Goal: Task Accomplishment & Management: Manage account settings

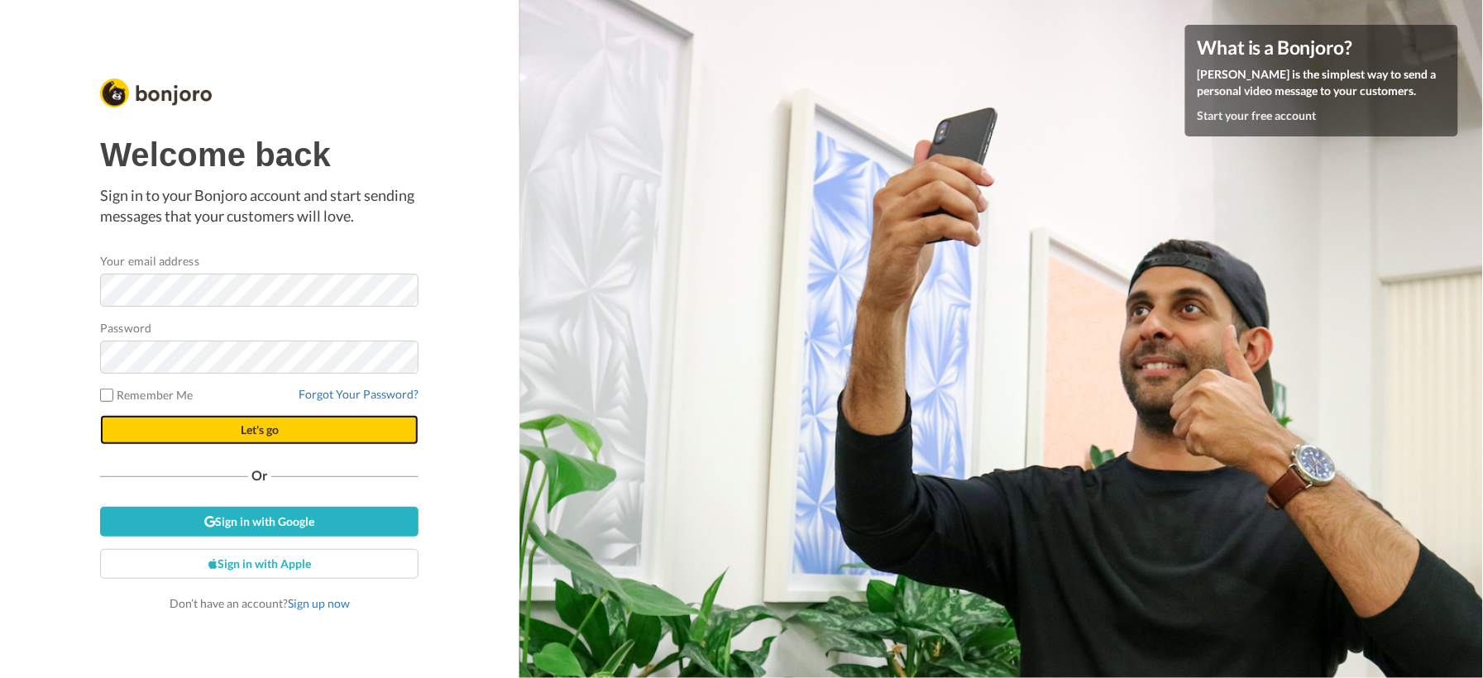
click at [246, 432] on span "Let's go" at bounding box center [260, 430] width 38 height 14
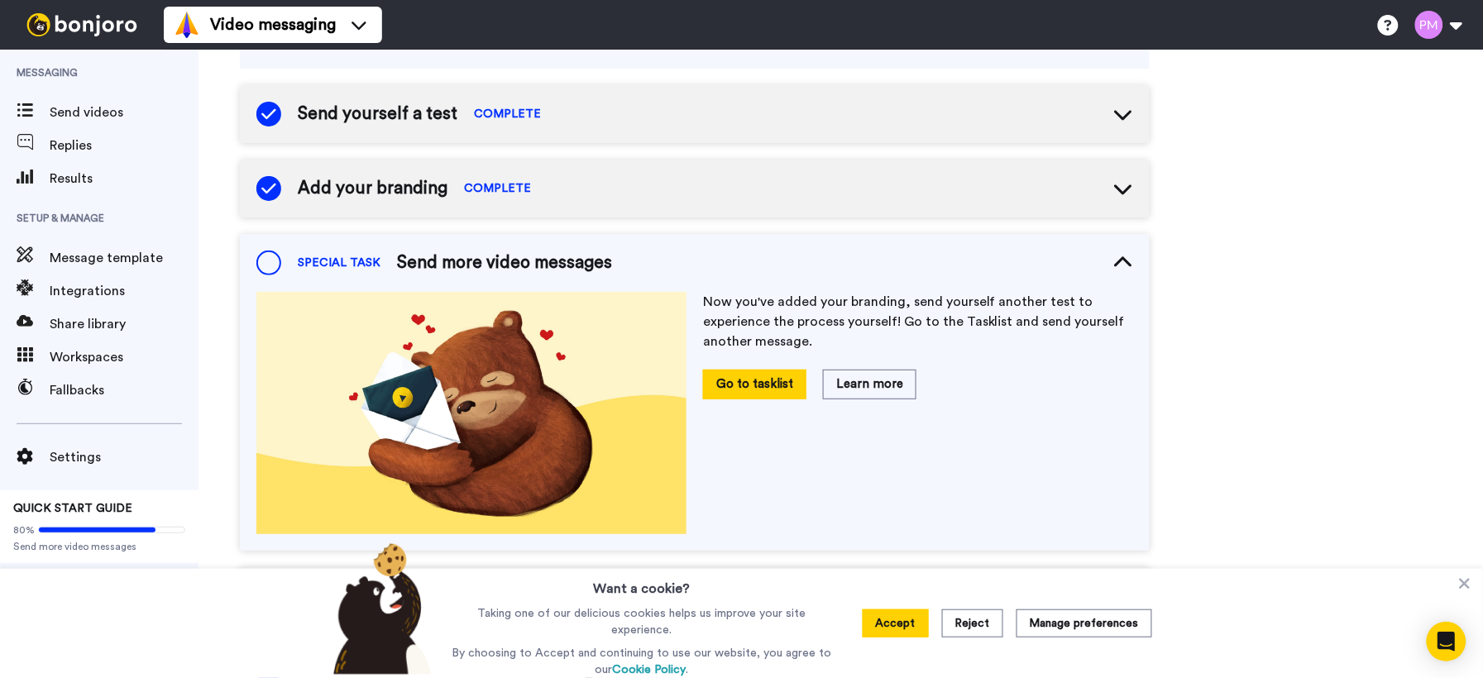
scroll to position [194, 0]
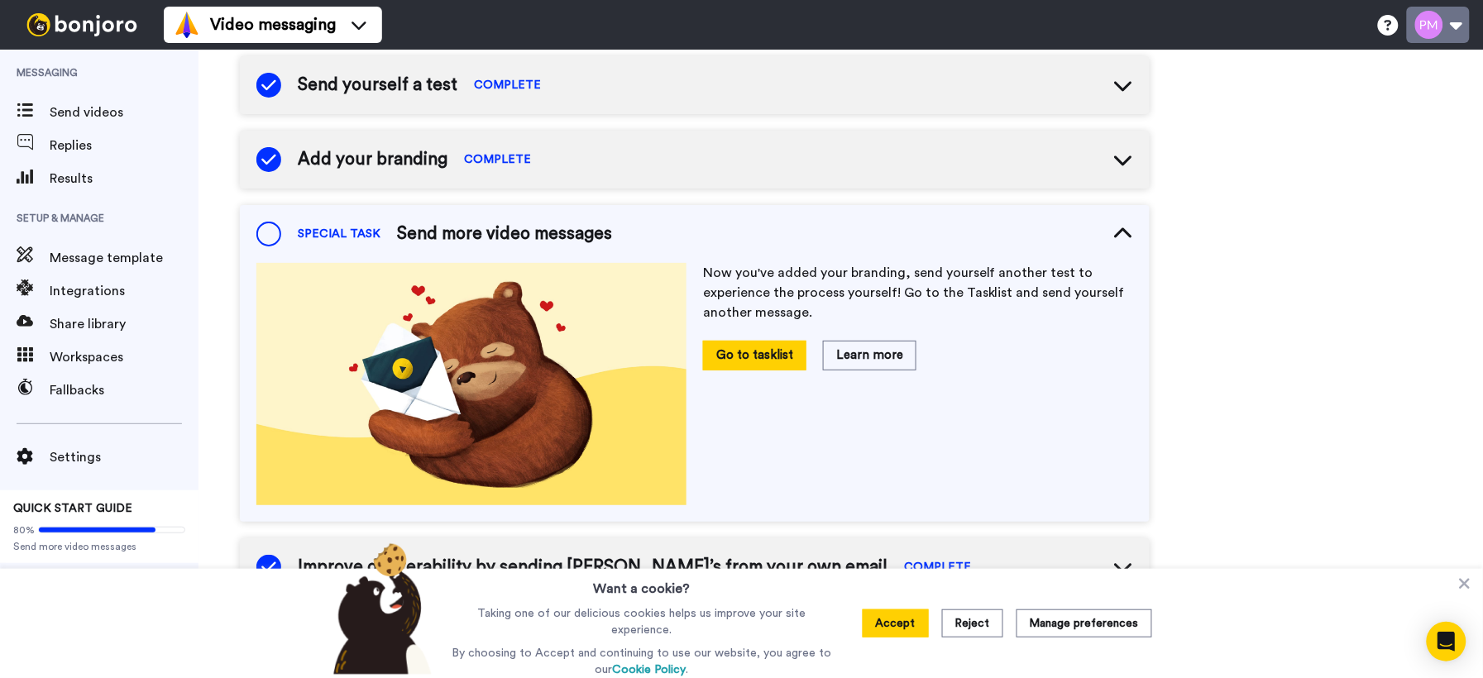
click at [1461, 25] on button at bounding box center [1438, 25] width 63 height 36
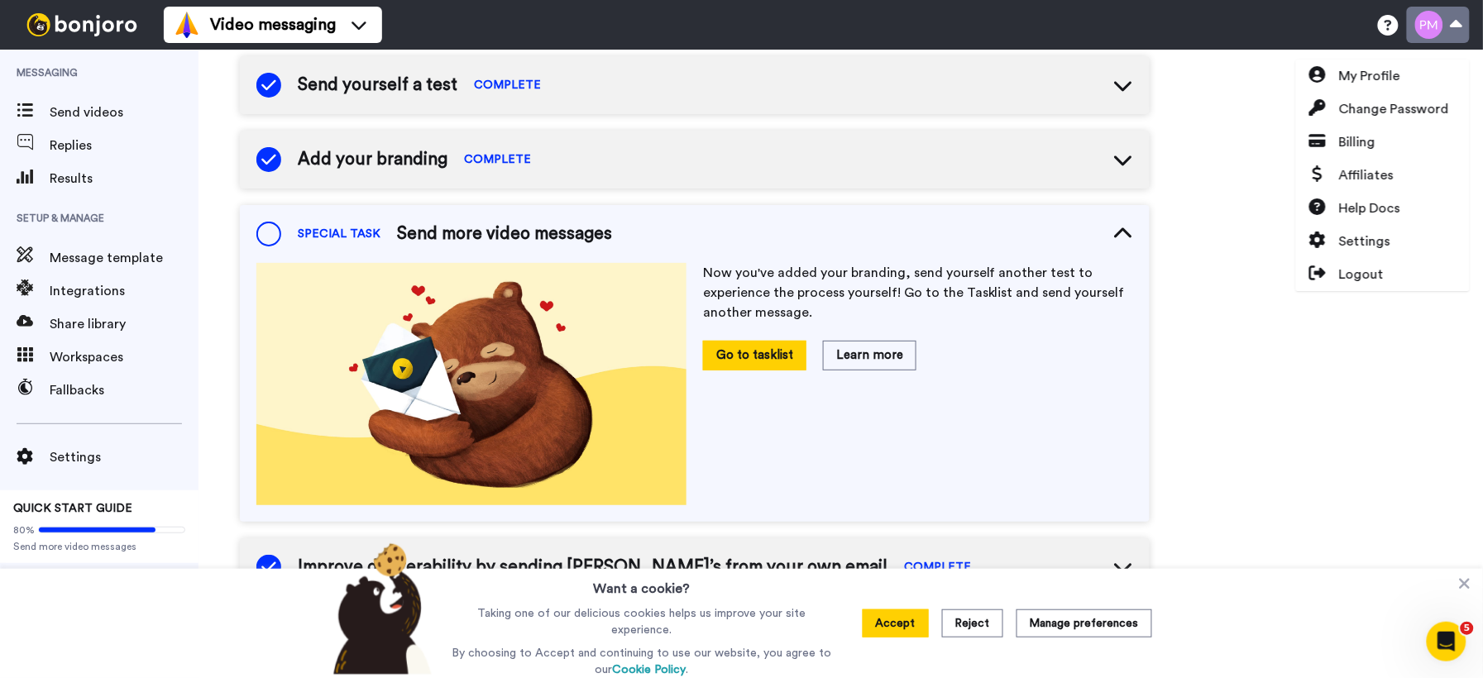
scroll to position [0, 0]
click at [1366, 140] on span "Billing" at bounding box center [1357, 142] width 36 height 20
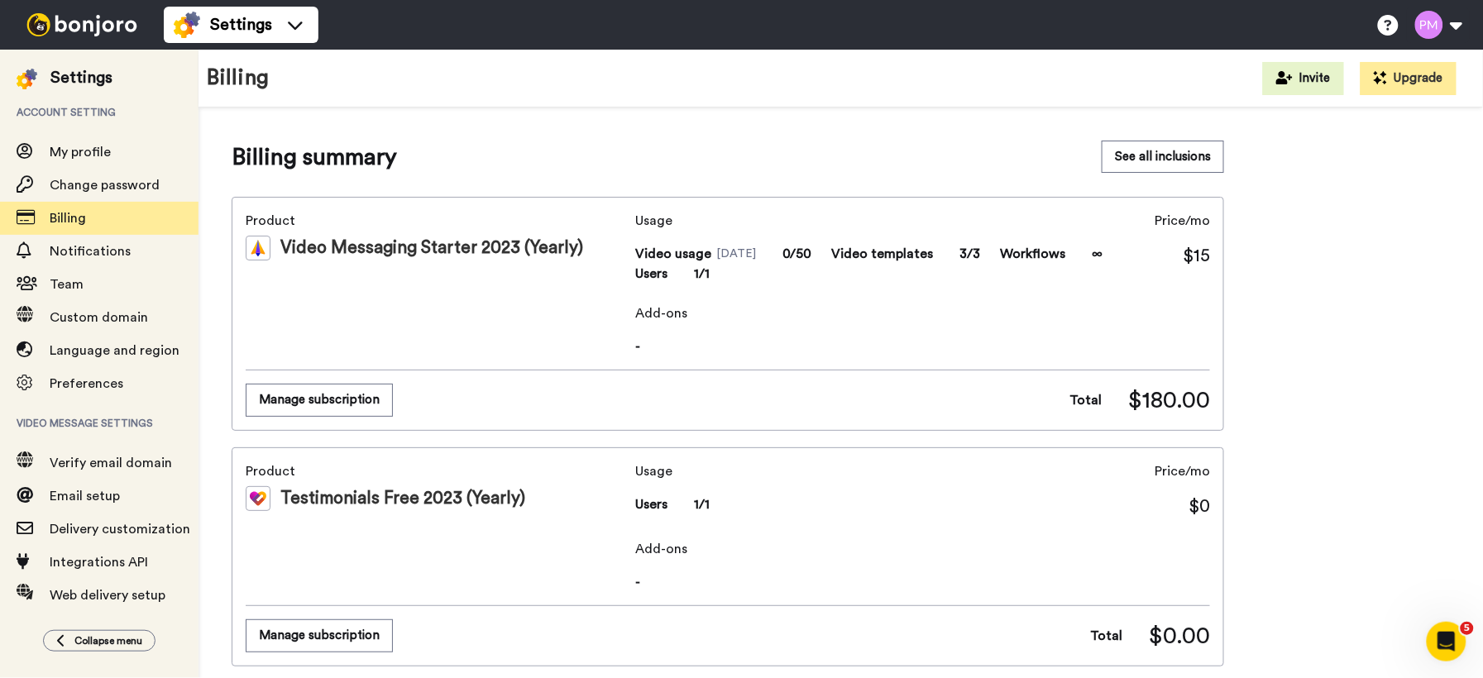
scroll to position [4, 0]
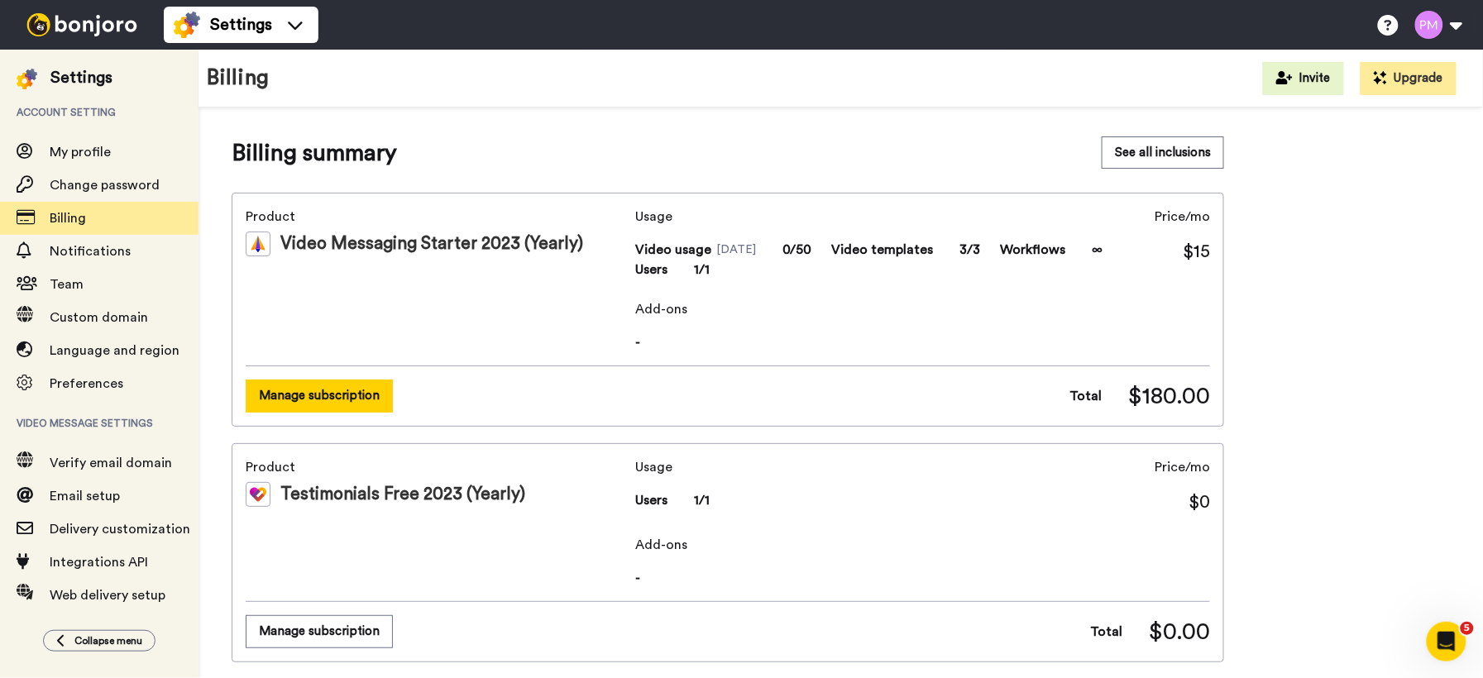
click at [349, 399] on button "Manage subscription" at bounding box center [319, 396] width 147 height 32
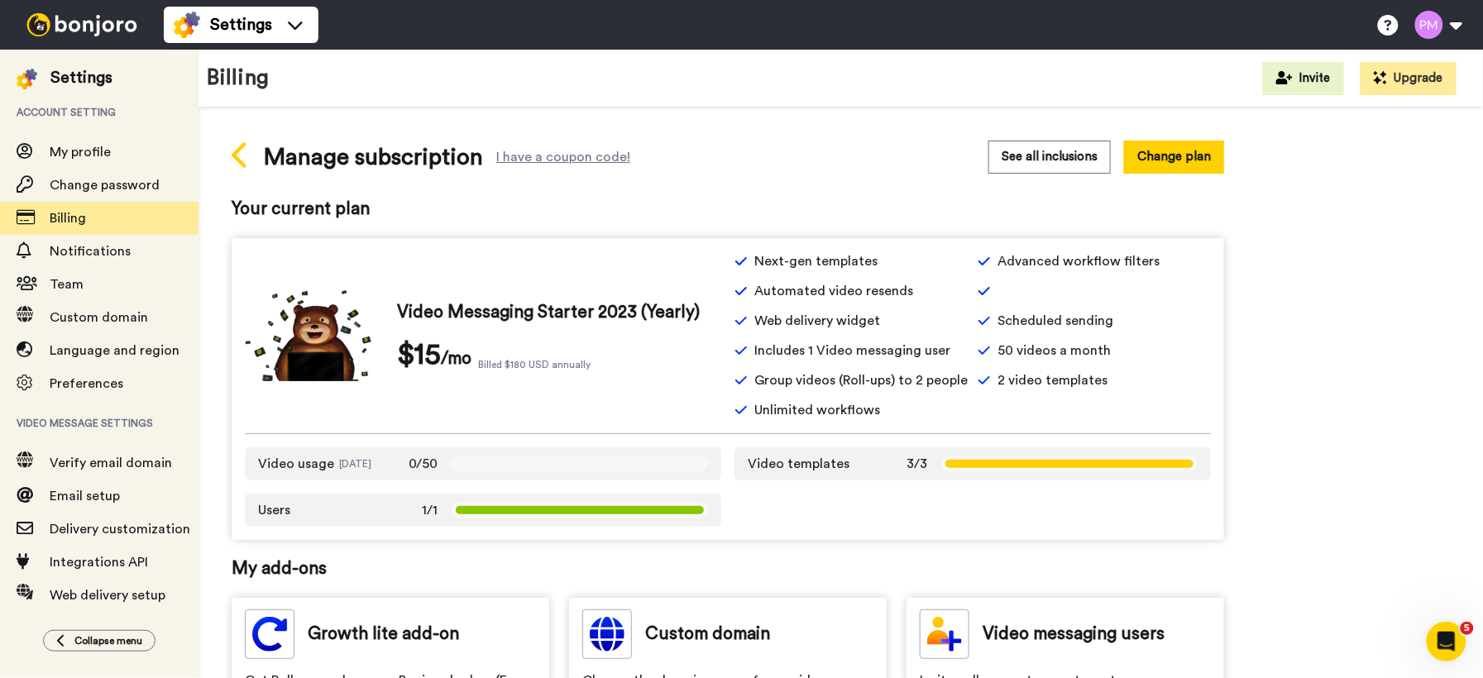
click at [239, 151] on icon at bounding box center [239, 155] width 15 height 26
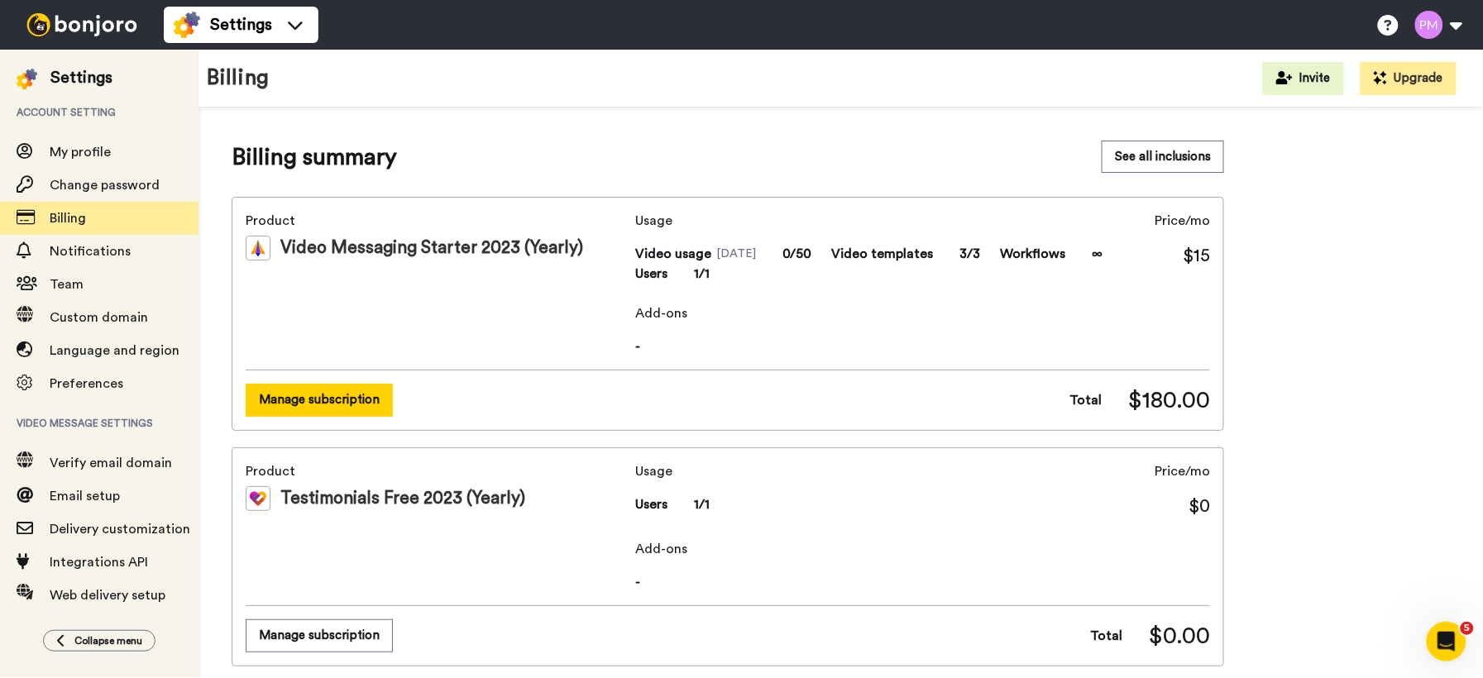
click at [378, 391] on button "Manage subscription" at bounding box center [319, 400] width 147 height 32
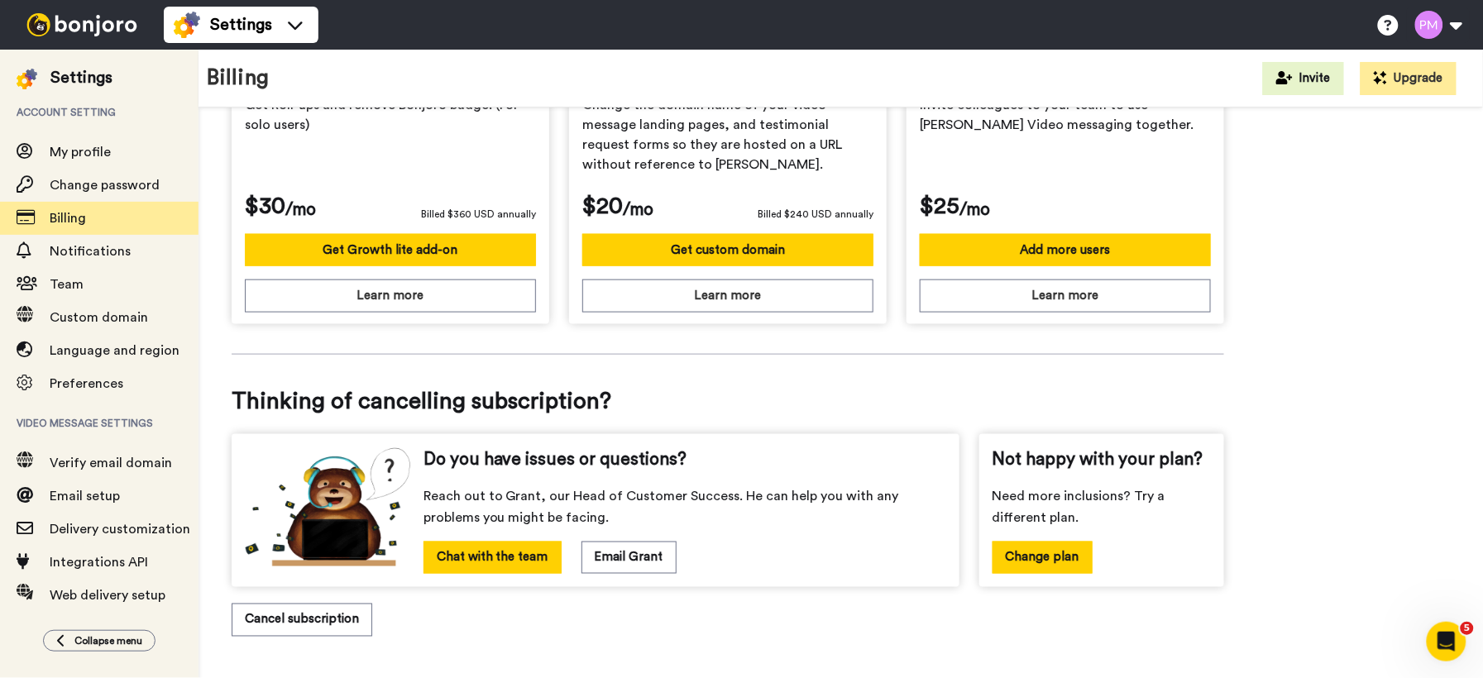
scroll to position [583, 0]
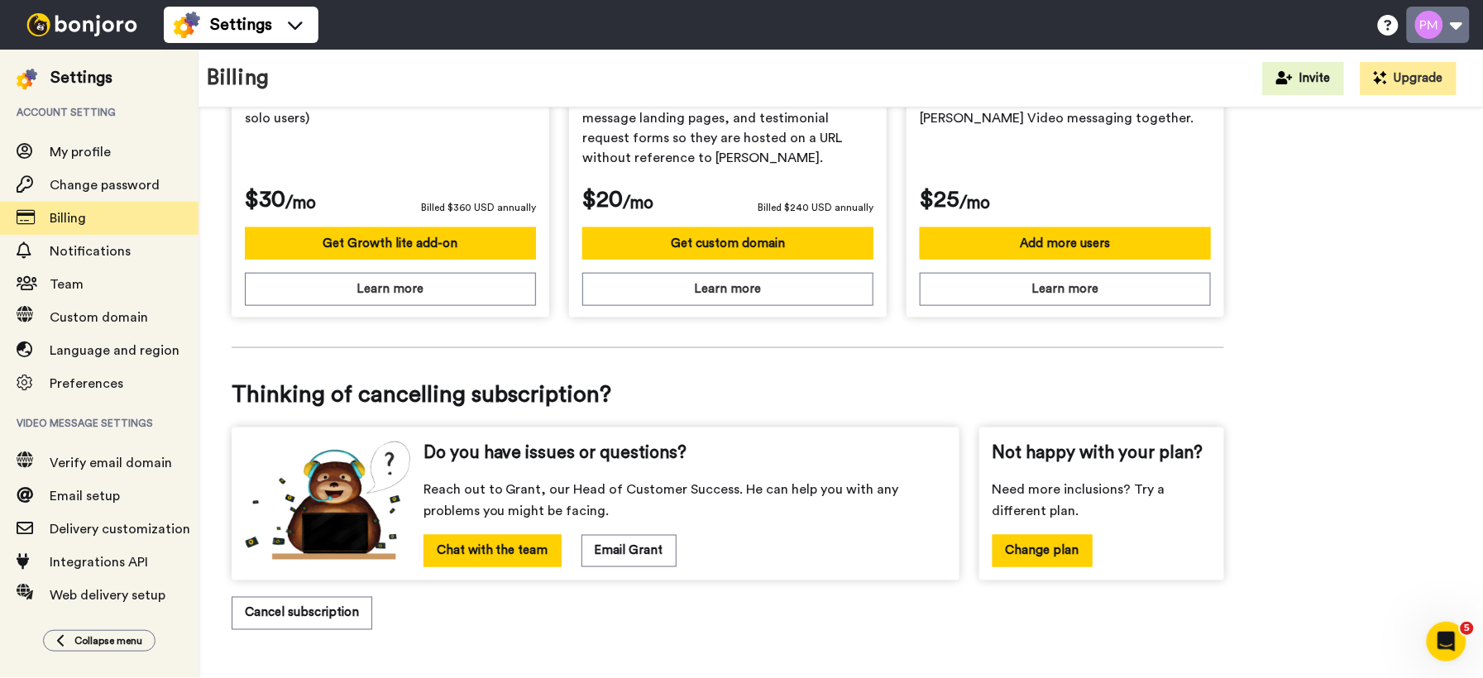
click at [1425, 31] on button at bounding box center [1438, 25] width 63 height 36
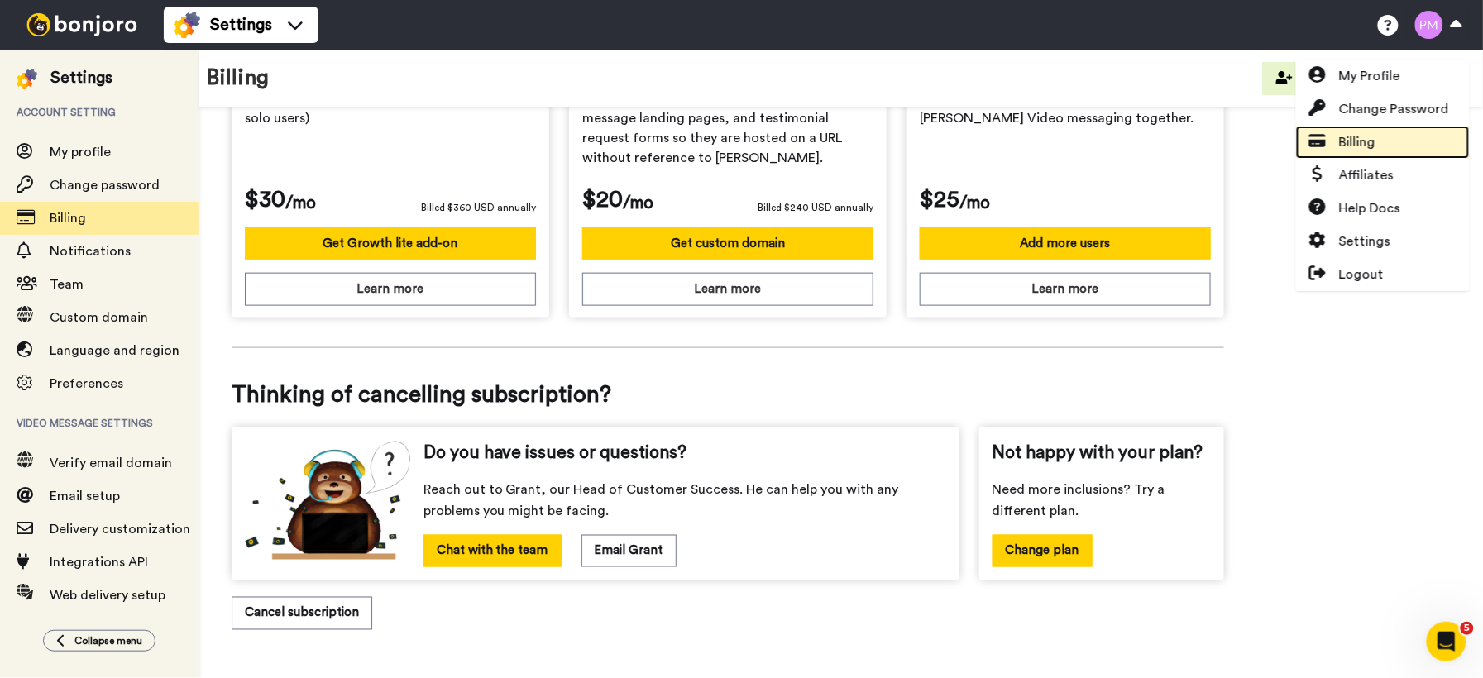
click at [1408, 149] on link "Billing" at bounding box center [1383, 142] width 174 height 33
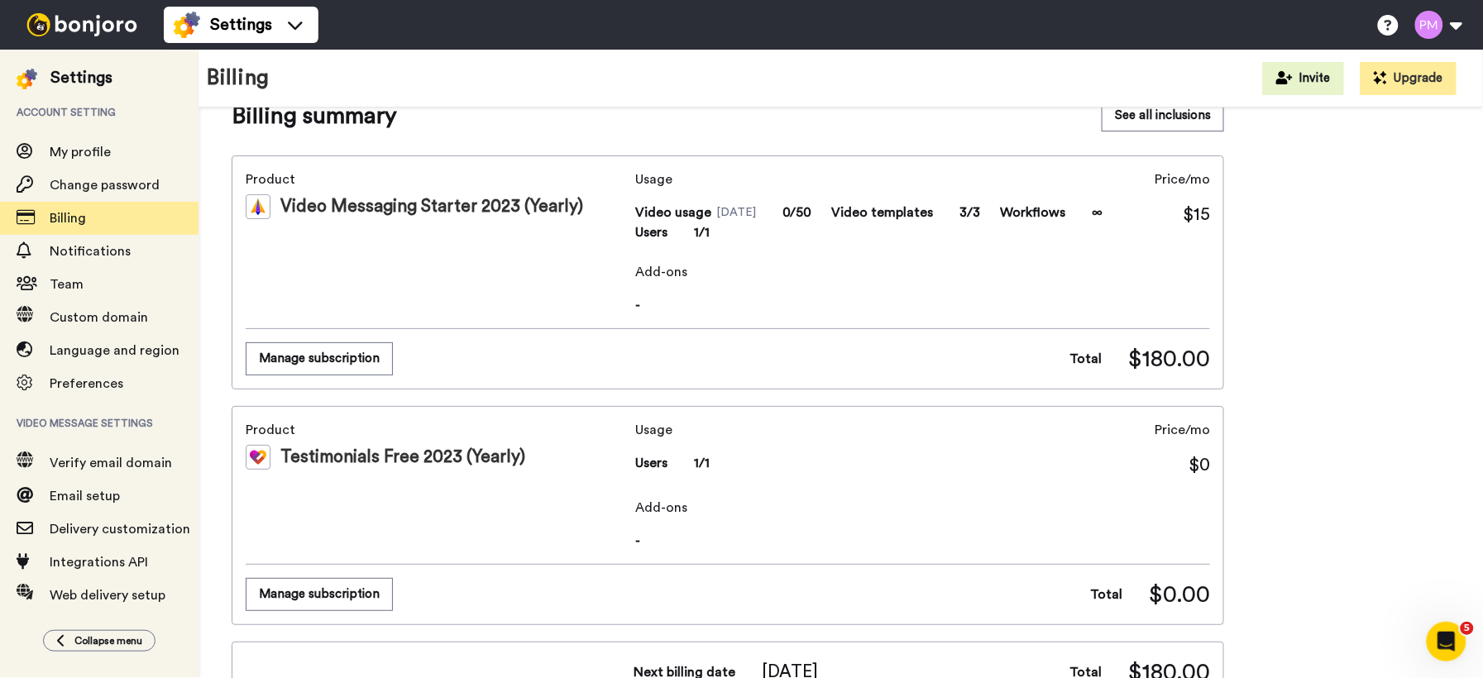
scroll to position [80, 0]
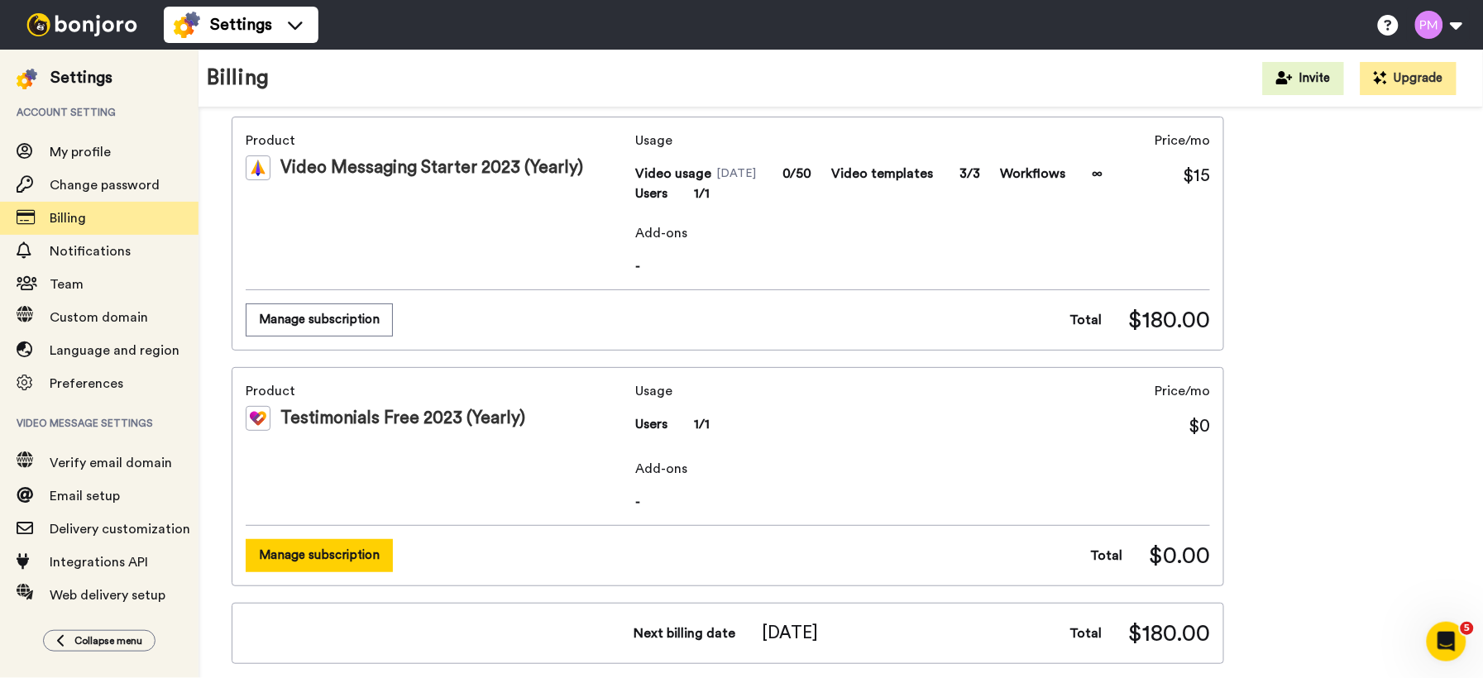
click at [354, 557] on button "Manage subscription" at bounding box center [319, 555] width 147 height 32
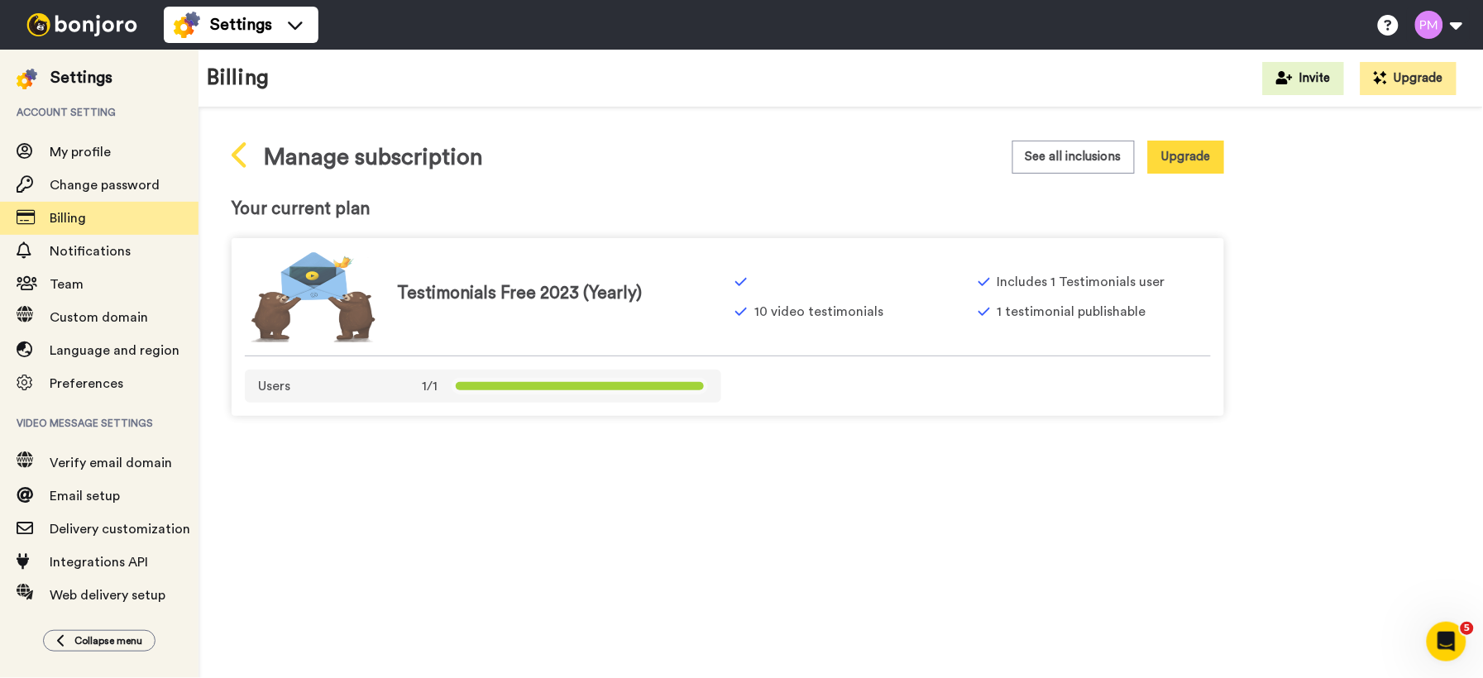
click at [232, 158] on icon at bounding box center [241, 155] width 18 height 29
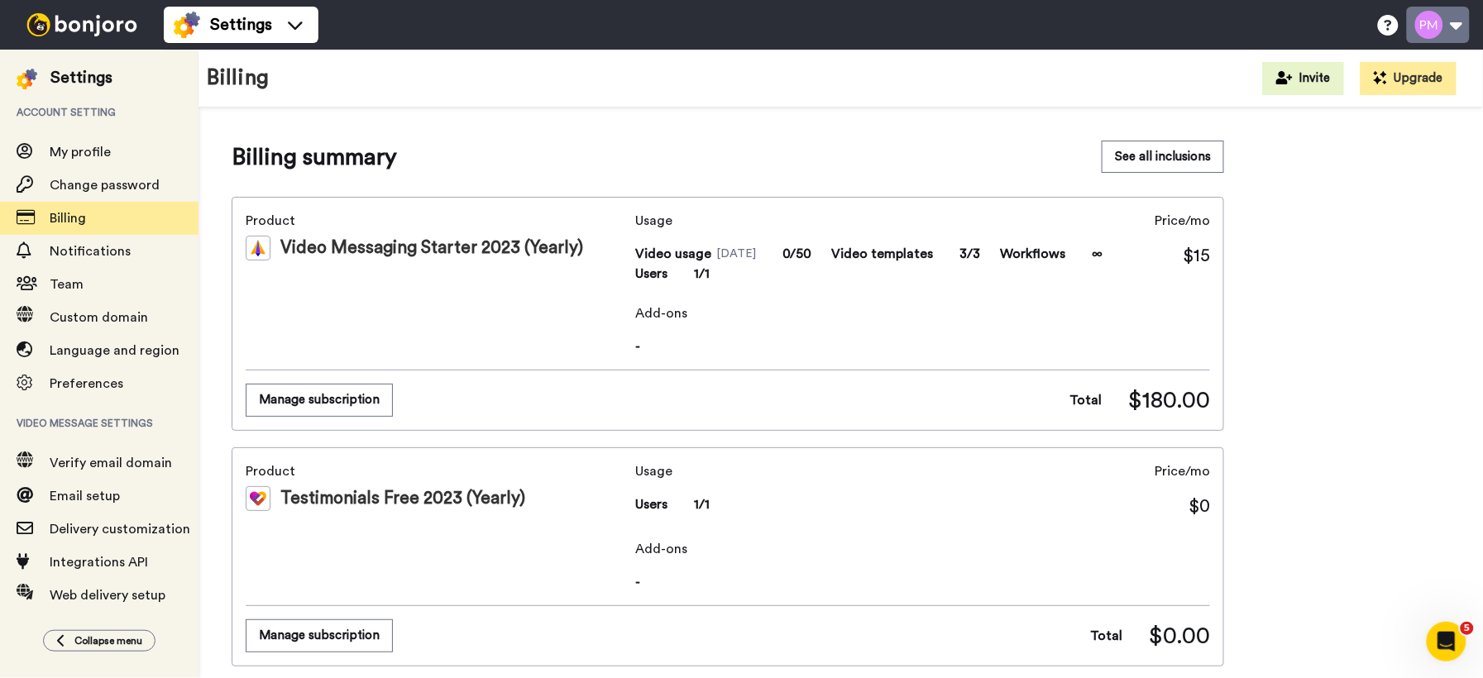
click at [1450, 29] on button at bounding box center [1438, 25] width 63 height 36
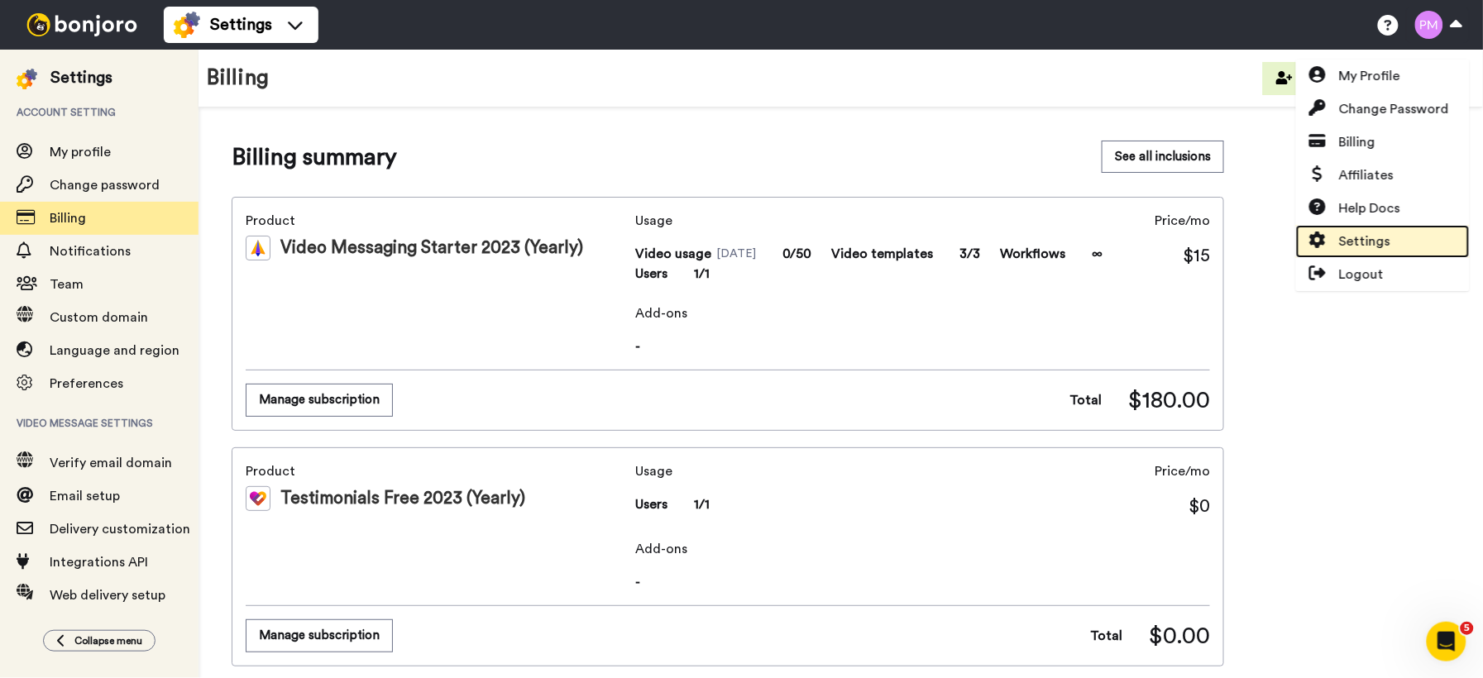
click at [1374, 243] on span "Settings" at bounding box center [1364, 242] width 51 height 20
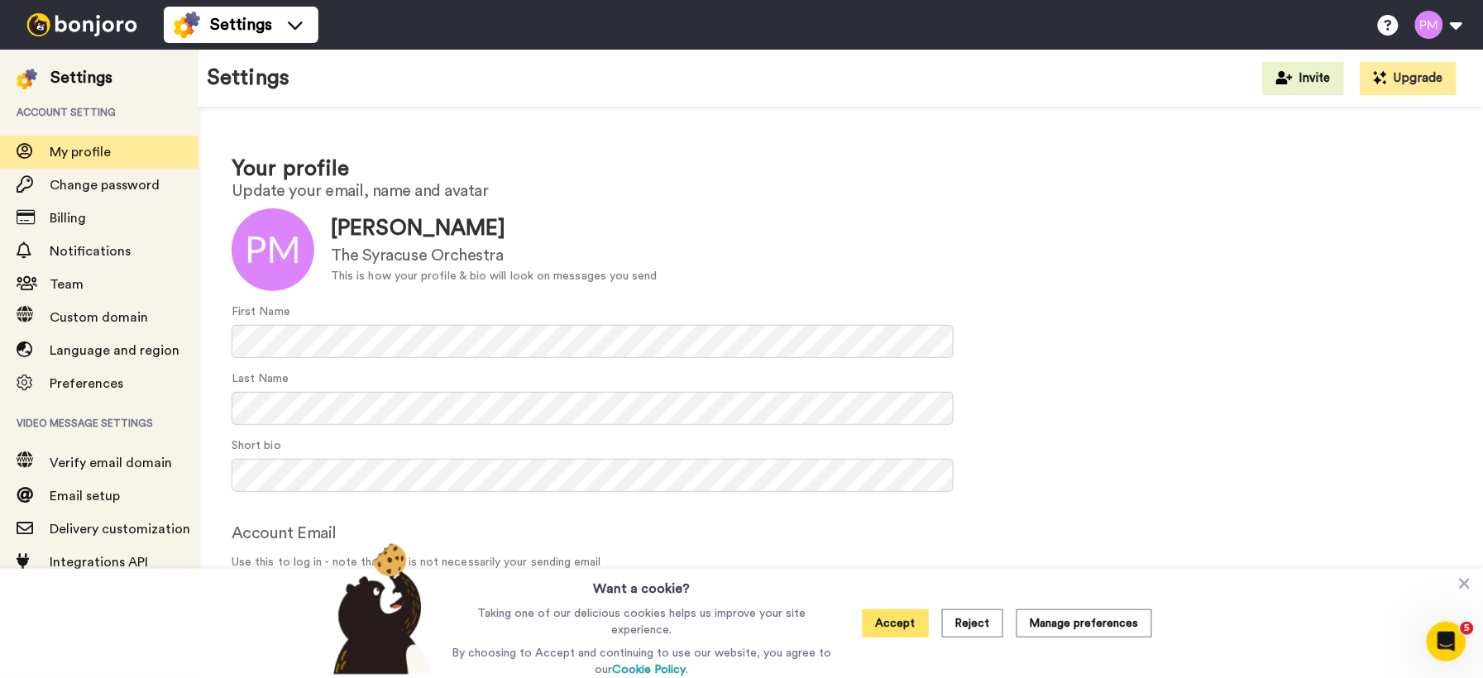
click at [898, 629] on button "Accept" at bounding box center [896, 623] width 66 height 28
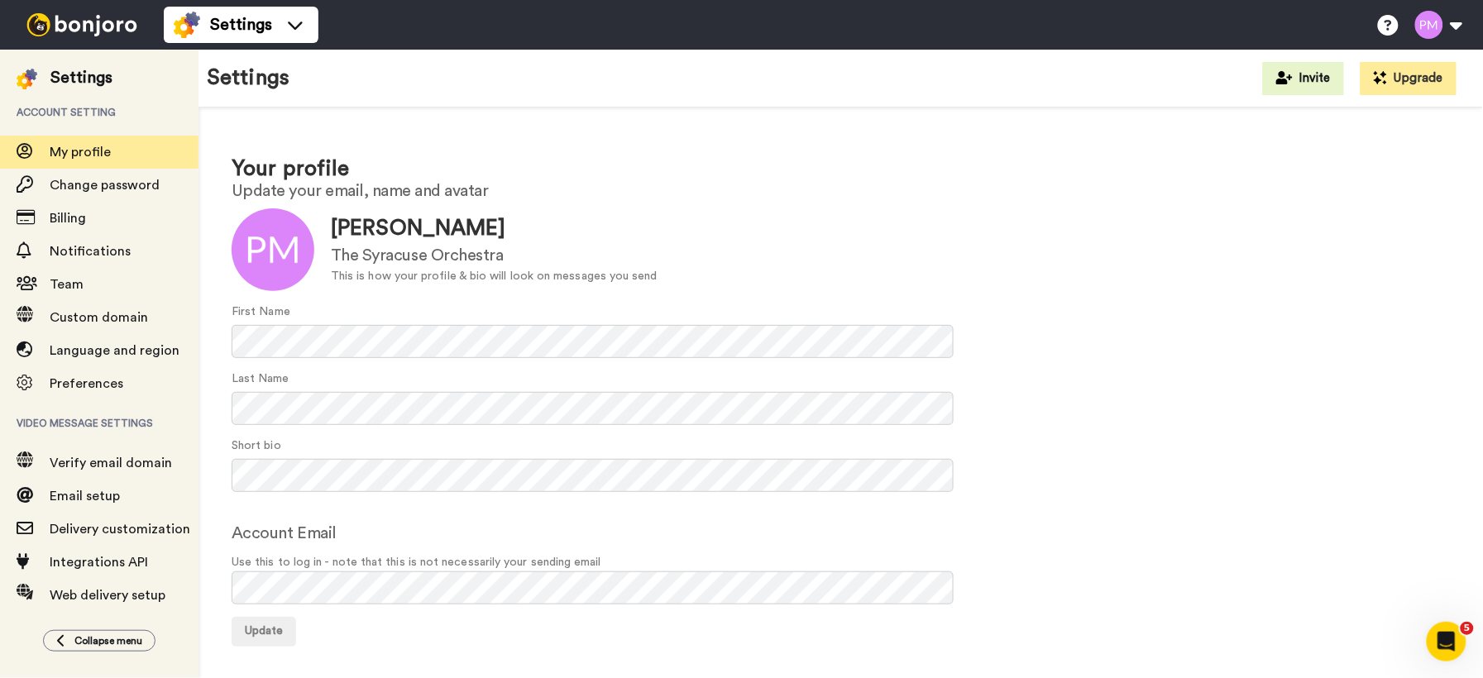
scroll to position [2, 0]
click at [83, 246] on span "Notifications" at bounding box center [90, 251] width 81 height 13
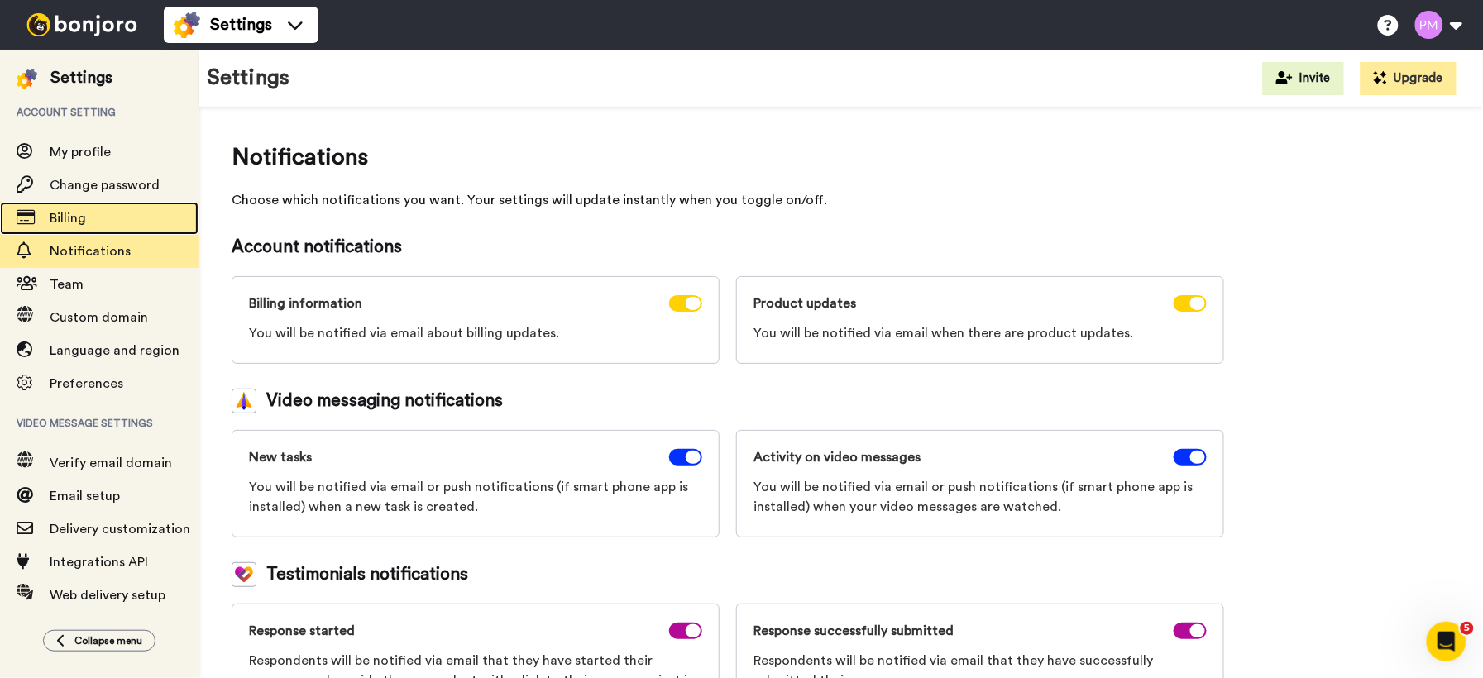
click at [109, 219] on span "Billing" at bounding box center [124, 218] width 149 height 20
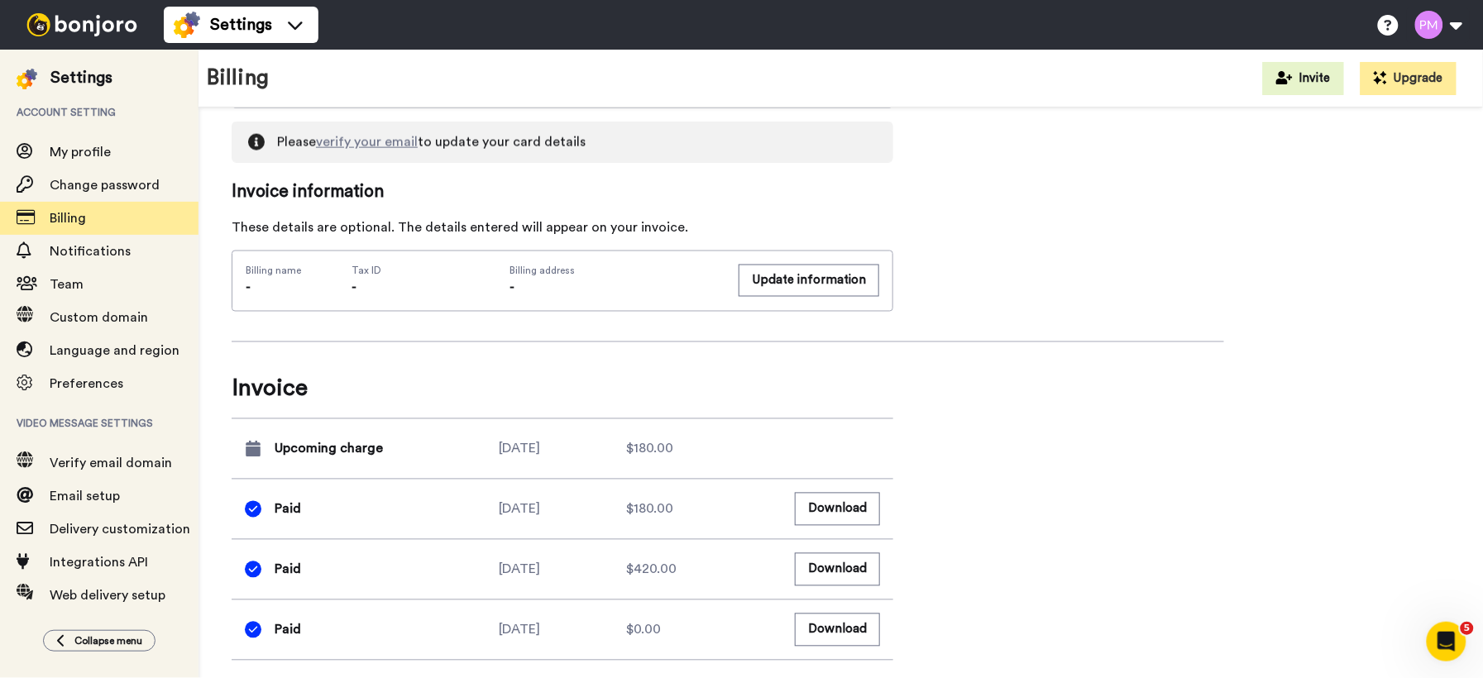
scroll to position [853, 0]
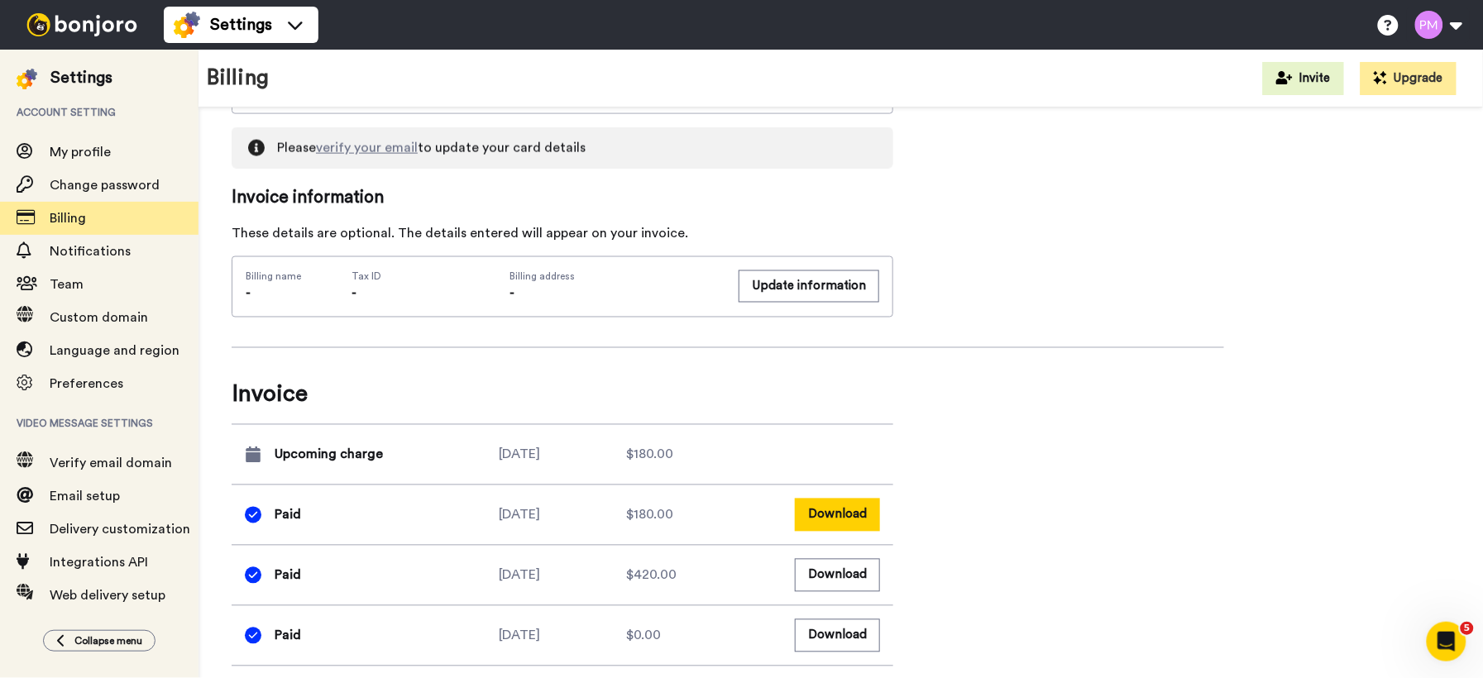
click at [863, 514] on button "Download" at bounding box center [837, 515] width 85 height 32
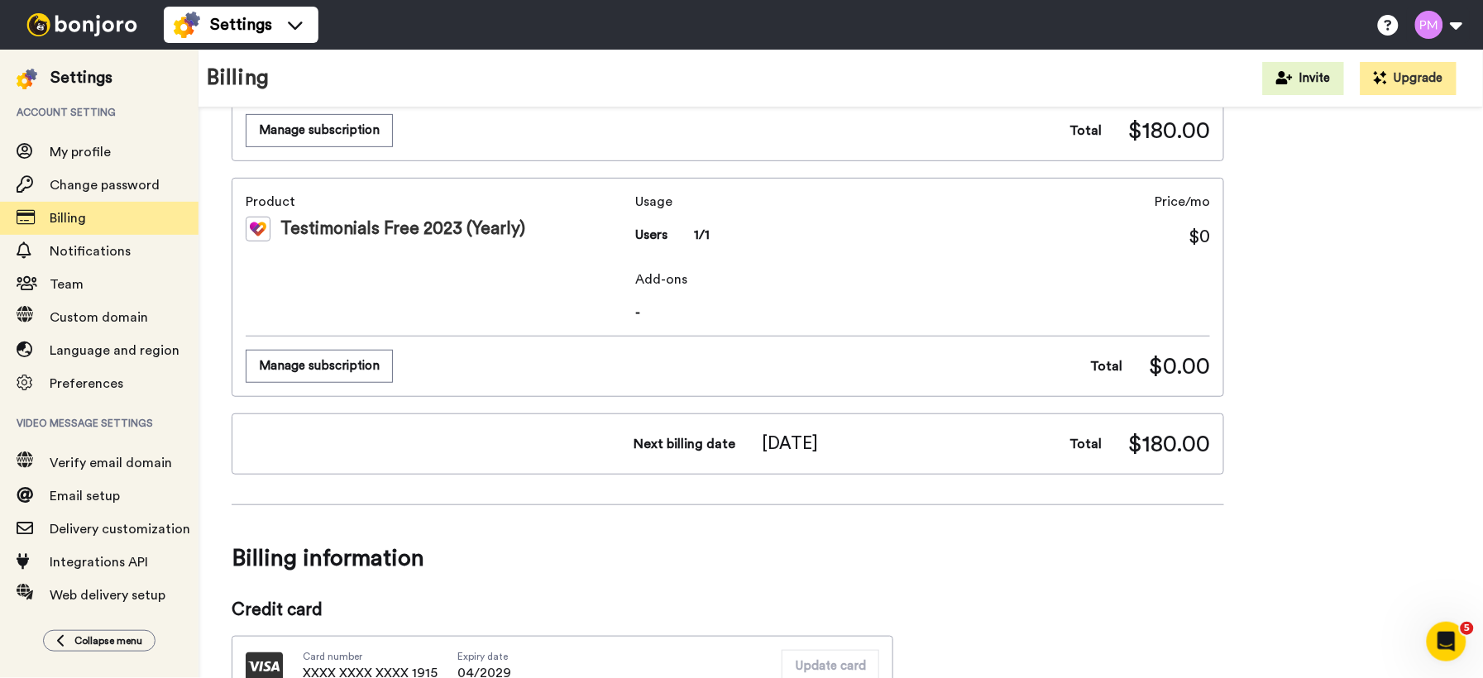
scroll to position [0, 0]
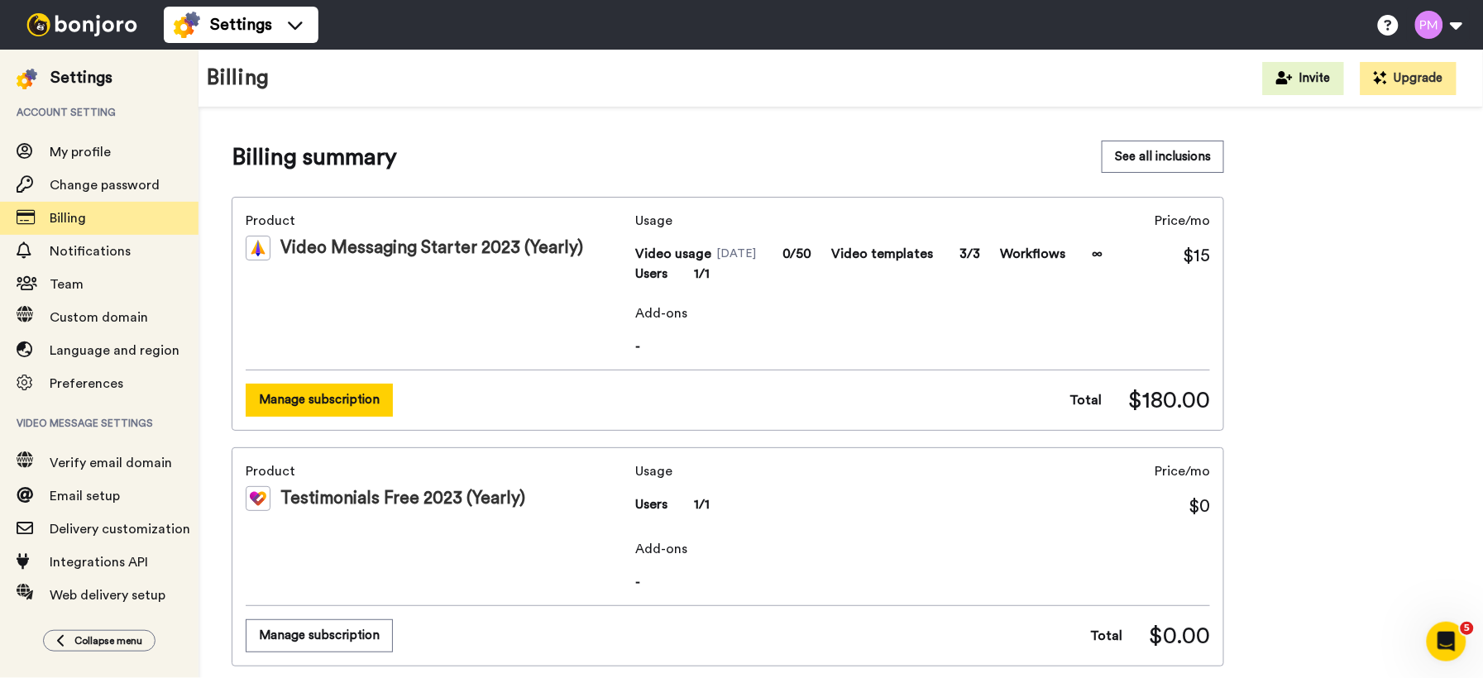
click at [346, 399] on button "Manage subscription" at bounding box center [319, 400] width 147 height 32
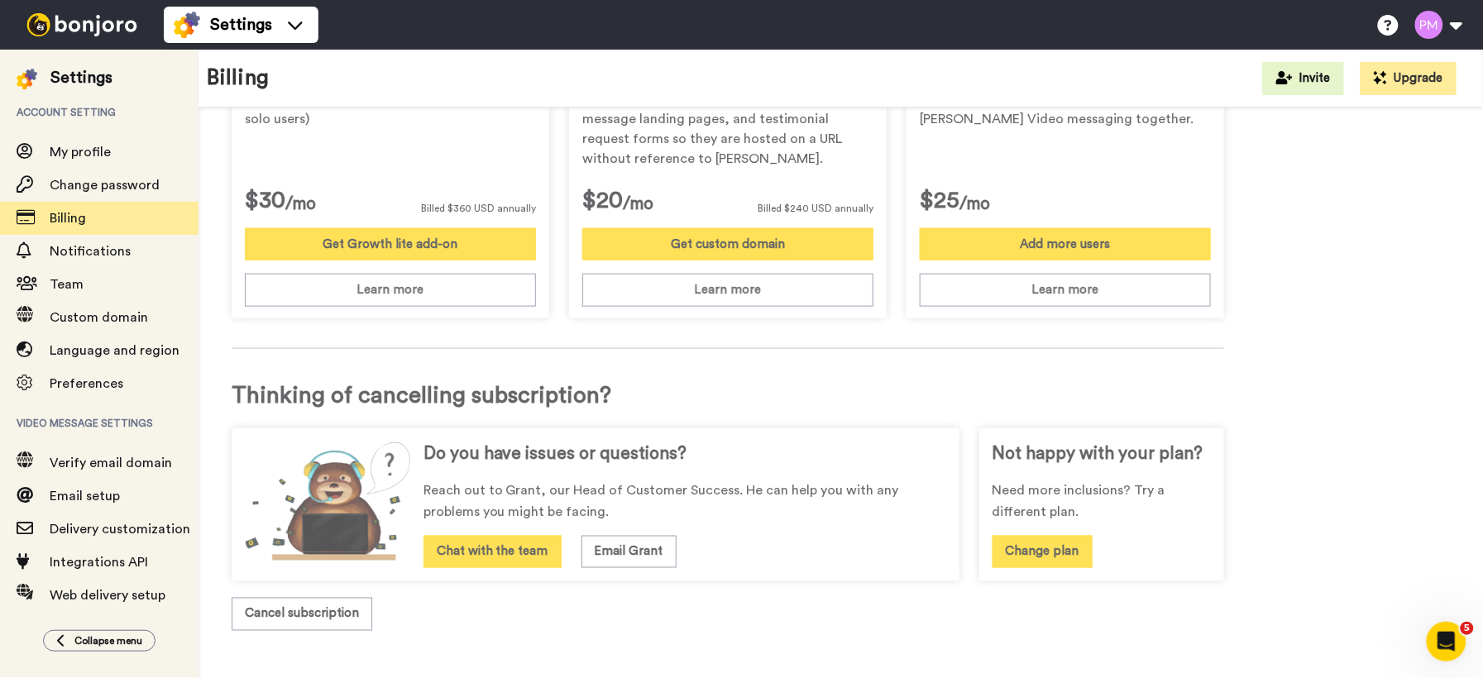
scroll to position [583, 0]
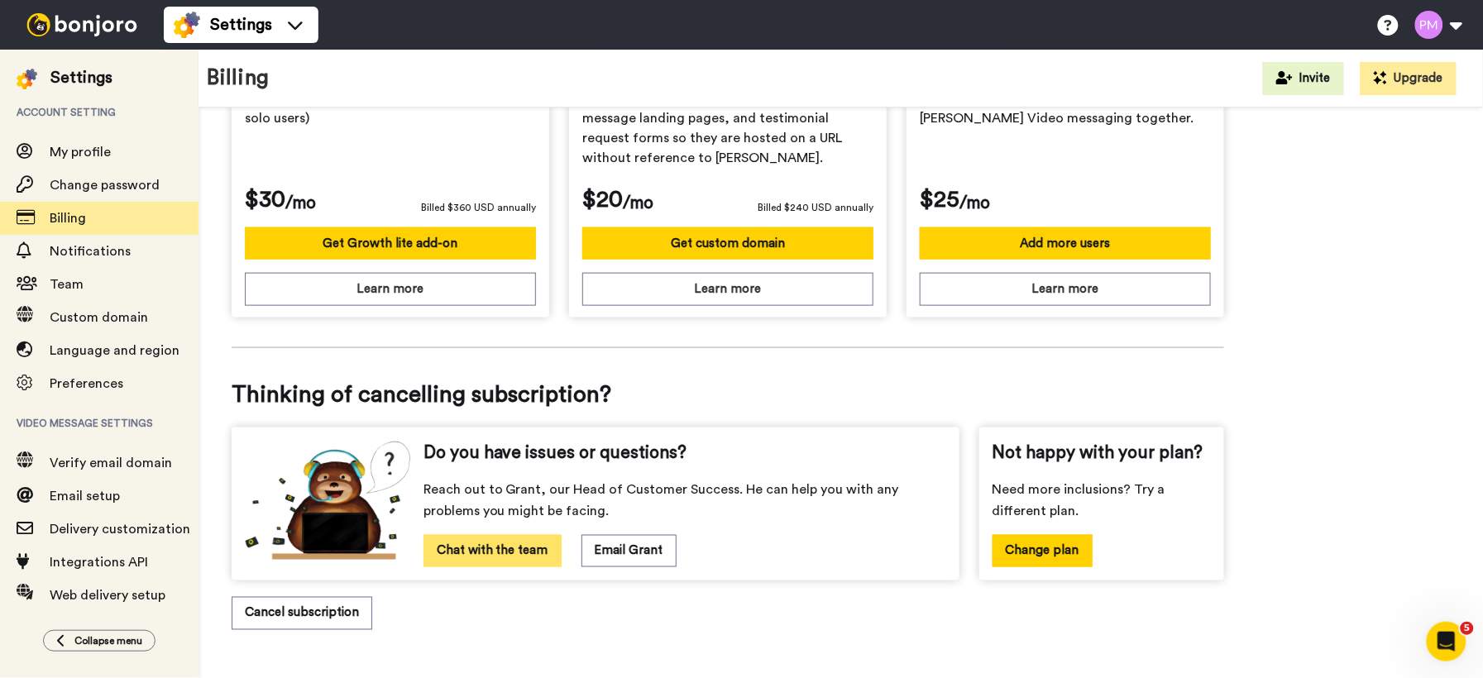
click at [456, 548] on button "Chat with the team" at bounding box center [492, 551] width 138 height 32
click at [615, 556] on button "Email Grant" at bounding box center [628, 551] width 95 height 32
click at [472, 551] on button "Chat with the team" at bounding box center [492, 551] width 138 height 32
